Goal: Transaction & Acquisition: Obtain resource

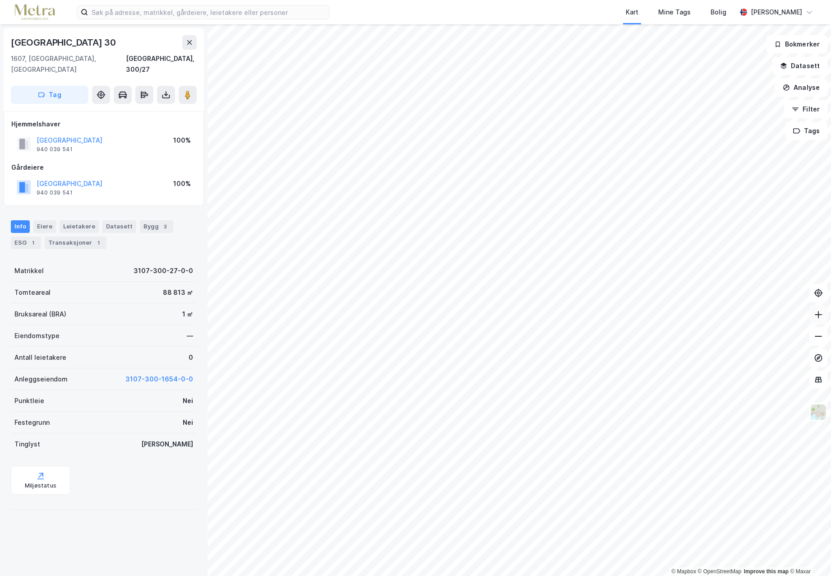
click at [822, 311] on icon at bounding box center [818, 314] width 9 height 9
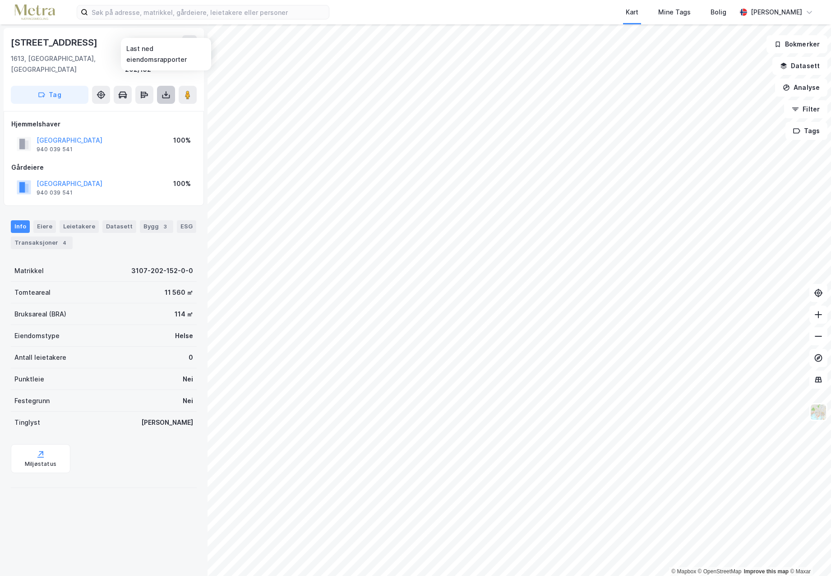
click at [165, 90] on icon at bounding box center [166, 94] width 9 height 9
click at [121, 109] on div "Last ned grunnbok" at bounding box center [121, 112] width 52 height 7
